Goal: Information Seeking & Learning: Learn about a topic

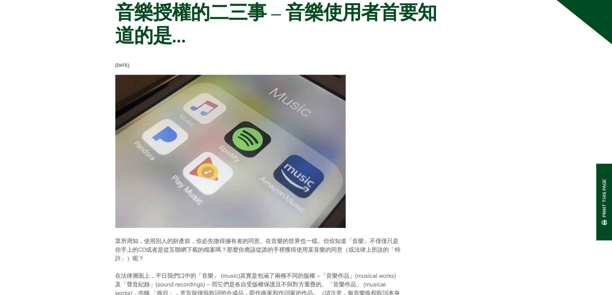
scroll to position [193, 0]
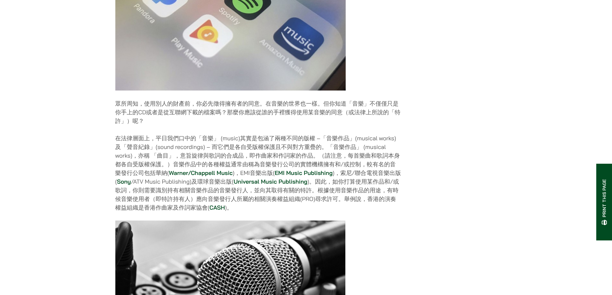
click at [194, 177] on link "Warner/Chappell Music" at bounding box center [201, 172] width 64 height 7
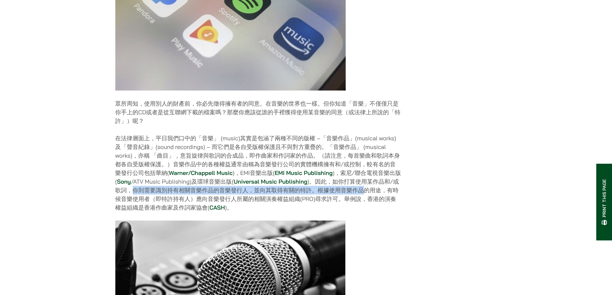
drag, startPoint x: 135, startPoint y: 196, endPoint x: 361, endPoint y: 196, distance: 226.1
click at [361, 196] on p "在法律層面上，平日我們口中的「音樂」 (music)其實是包涵了兩種不同的版權 –「音樂作品」(musical works) 及「聲音紀錄」(sound re…" at bounding box center [258, 173] width 286 height 78
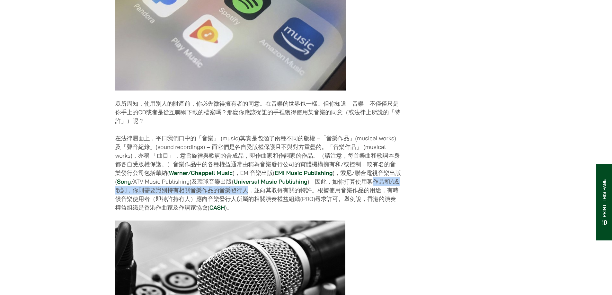
drag, startPoint x: 374, startPoint y: 186, endPoint x: 250, endPoint y: 197, distance: 124.8
click at [250, 197] on p "在法律層面上，平日我們口中的「音樂」 (music)其實是包涵了兩種不同的版權 –「音樂作品」(musical works) 及「聲音紀錄」(sound re…" at bounding box center [258, 173] width 286 height 78
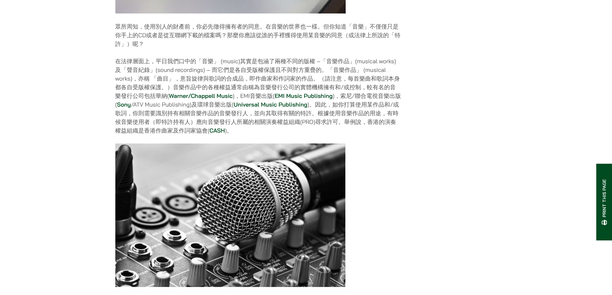
scroll to position [514, 0]
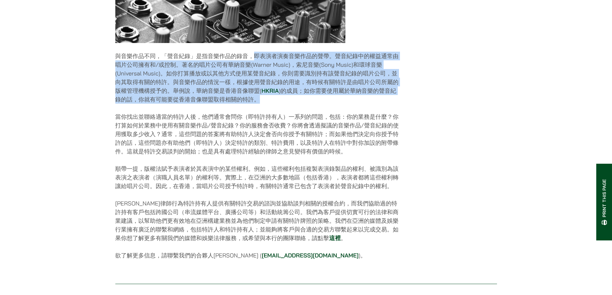
drag, startPoint x: 252, startPoint y: 61, endPoint x: 284, endPoint y: 102, distance: 52.1
click at [284, 102] on p "與音樂作品不同，「聲音紀錄」是指音樂作品的錄音，即表演者演奏音樂作品的聲帶。聲音紀錄中的權益通常由唱片公司擁有和/或控制。著名的唱片公司有華納音樂(Warne…" at bounding box center [258, 78] width 286 height 52
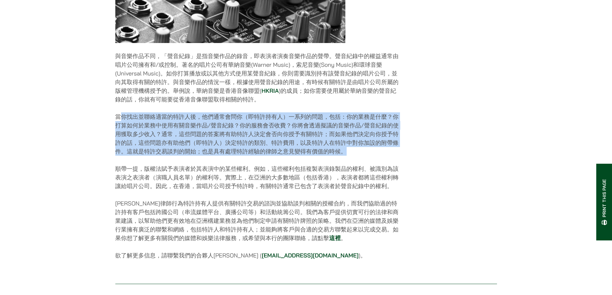
drag, startPoint x: 121, startPoint y: 118, endPoint x: 347, endPoint y: 159, distance: 229.9
click at [347, 156] on p "當你找出並聯絡適當的特許人後，他們通常會問你（即特許持有人）一系列的問題，包括：你的業務是什麼？你打算如何於業務中使用有關音樂作品/聲音紀錄？你的服務會否收費…" at bounding box center [258, 133] width 286 height 43
drag, startPoint x: 344, startPoint y: 154, endPoint x: 116, endPoint y: 123, distance: 230.0
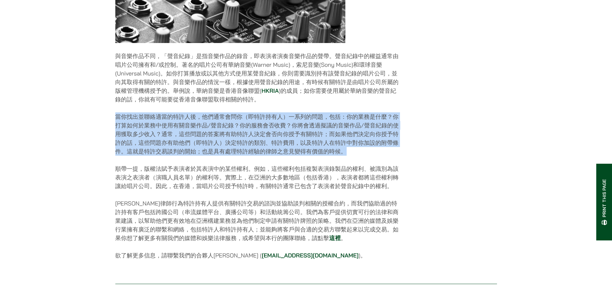
click at [216, 125] on p "當你找出並聯絡適當的特許人後，他們通常會問你（即特許持有人）一系列的問題，包括：你的業務是什麼？你打算如何於業務中使用有關音樂作品/聲音紀錄？你的服務會否收費…" at bounding box center [258, 133] width 286 height 43
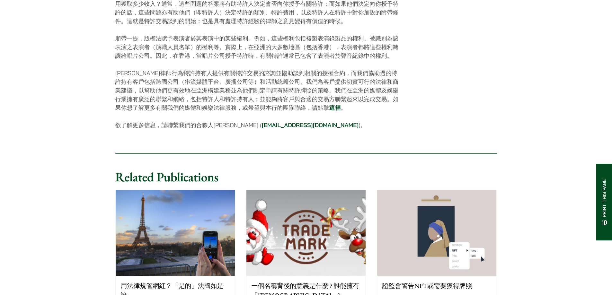
scroll to position [385, 0]
